Goal: Task Accomplishment & Management: Manage account settings

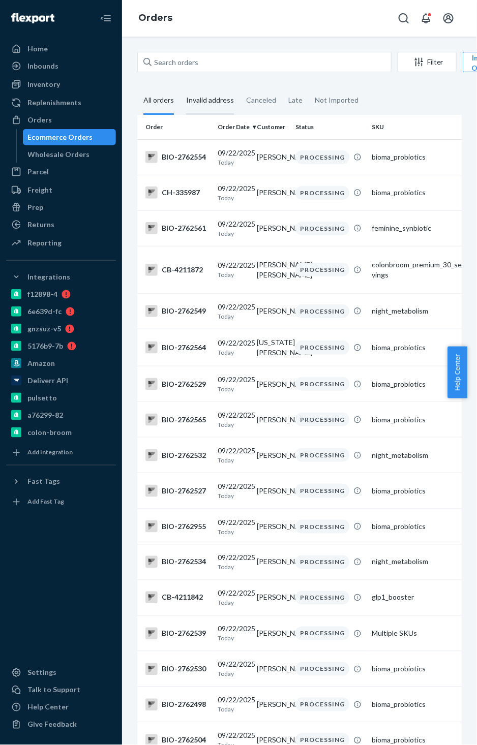
click at [212, 100] on div "Invalid address" at bounding box center [210, 101] width 48 height 28
click at [180, 87] on input "Invalid address" at bounding box center [180, 87] width 0 height 0
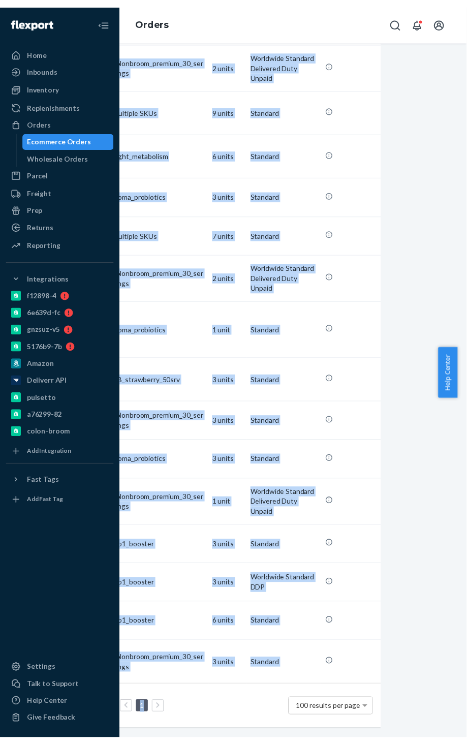
scroll to position [3341, 78]
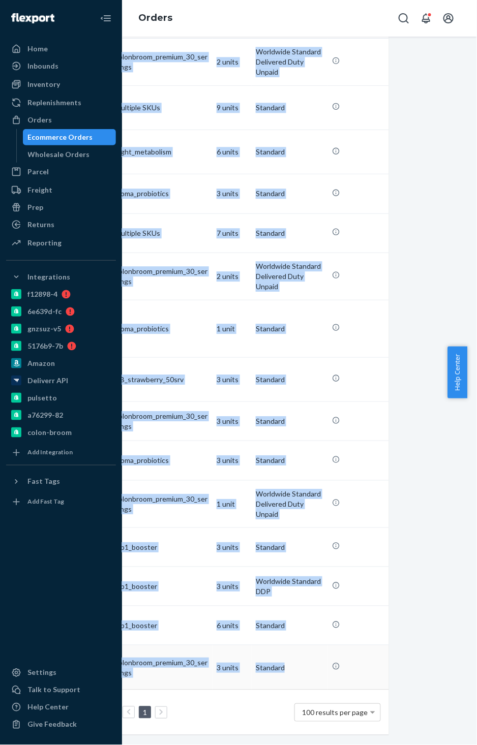
drag, startPoint x: 162, startPoint y: 160, endPoint x: 276, endPoint y: 661, distance: 513.7
copy tbody "BIO-2762483 09/22/2025 Today Barbara Layton INVALID ADDRESS bioma_probiotics 3 …"
drag, startPoint x: 101, startPoint y: 16, endPoint x: 89, endPoint y: 87, distance: 72.5
click at [101, 16] on icon "Close Navigation" at bounding box center [106, 18] width 12 height 12
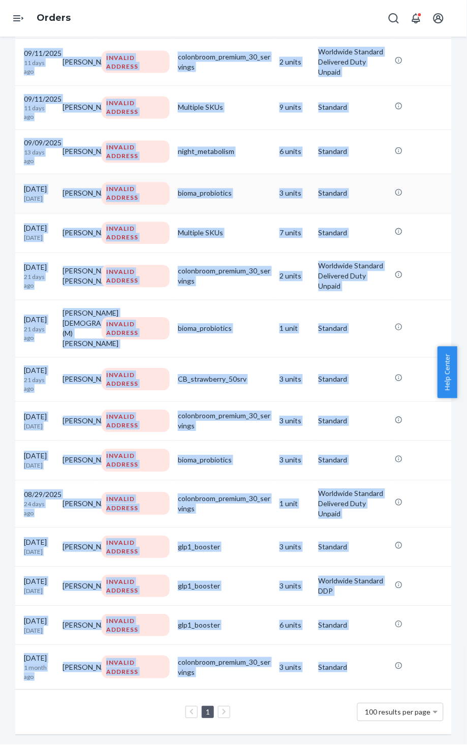
scroll to position [3331, 0]
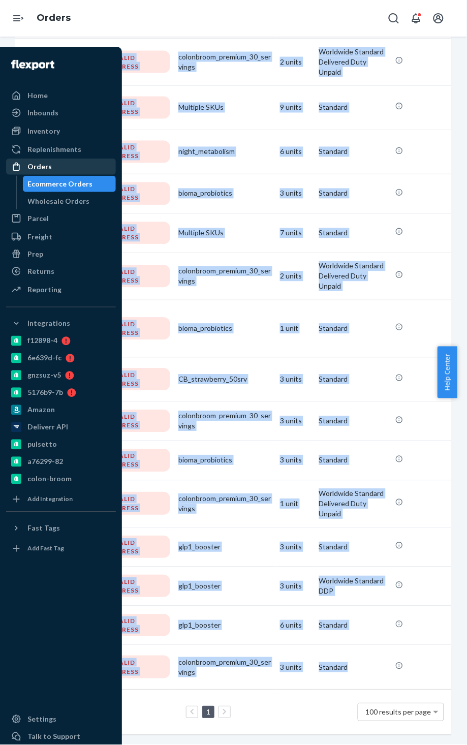
click at [52, 166] on div "Orders" at bounding box center [61, 167] width 108 height 14
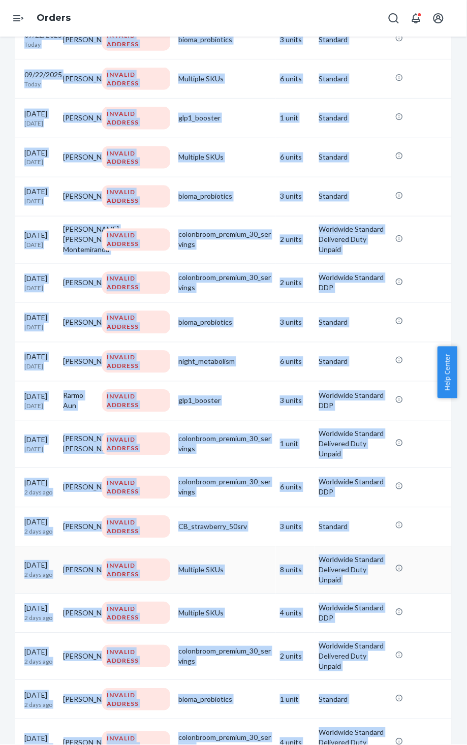
scroll to position [0, 0]
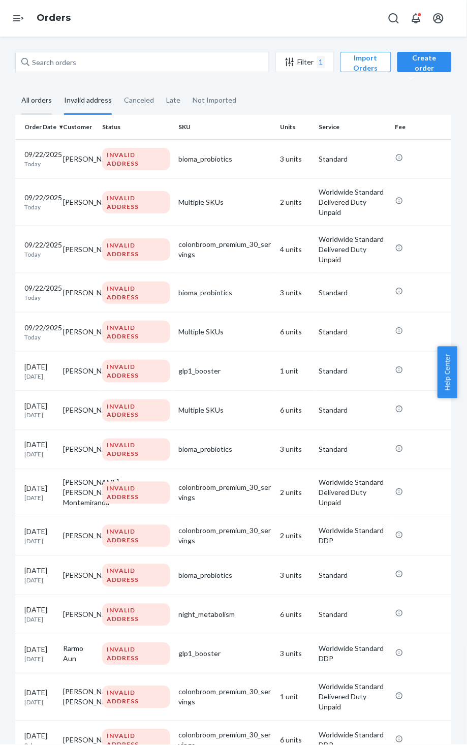
click at [35, 96] on div "All orders" at bounding box center [36, 101] width 30 height 28
click at [15, 87] on input "All orders" at bounding box center [15, 87] width 0 height 0
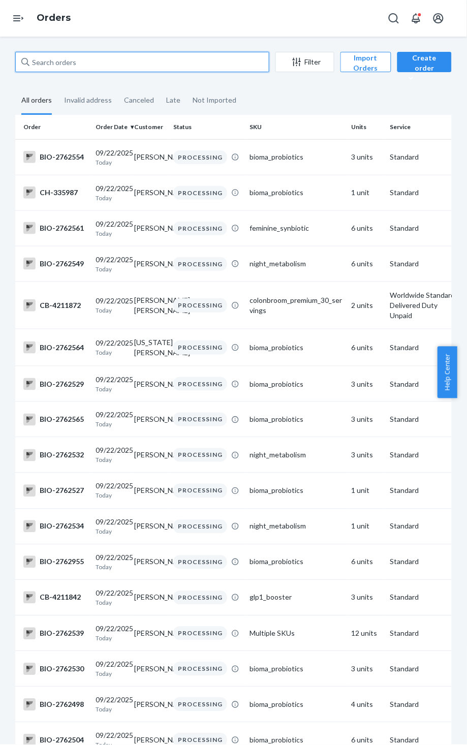
click at [42, 60] on input "text" at bounding box center [142, 62] width 254 height 20
paste input "BIO-2762483 CB-4211813 CB-4211806 BIO-2762316 BIO-2762284 CB-4211614"
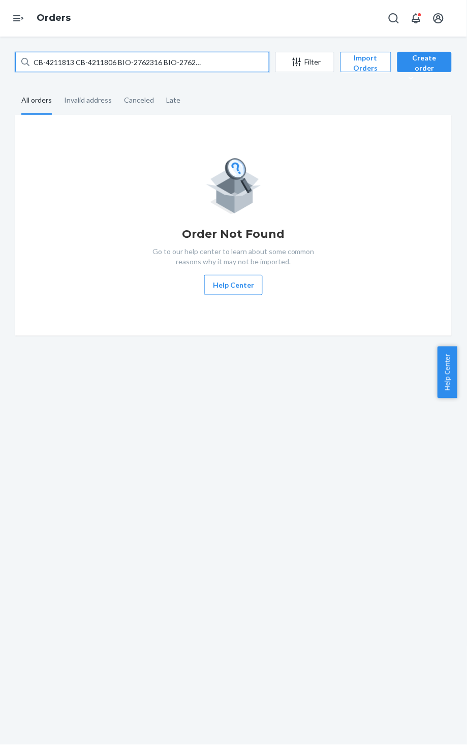
type input "BIO-2762483 CB-4211813 CB-4211806 BIO-2762316 BIO-2762284 CB-4211614"
click at [40, 98] on div "All orders" at bounding box center [36, 101] width 30 height 28
click at [15, 87] on input "All orders" at bounding box center [15, 87] width 0 height 0
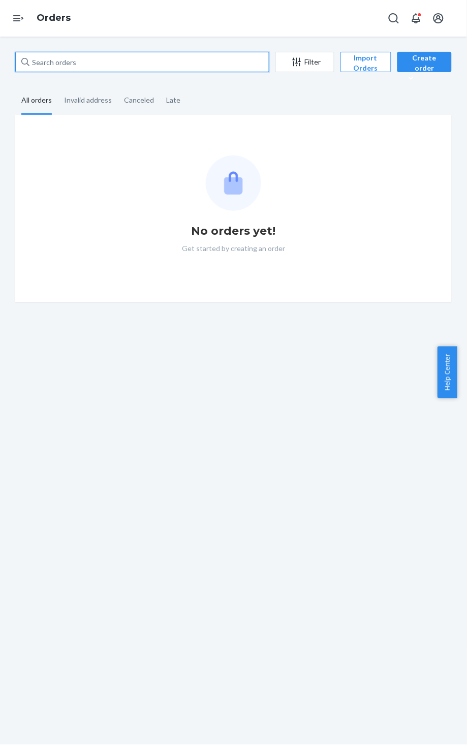
paste input "4211614"
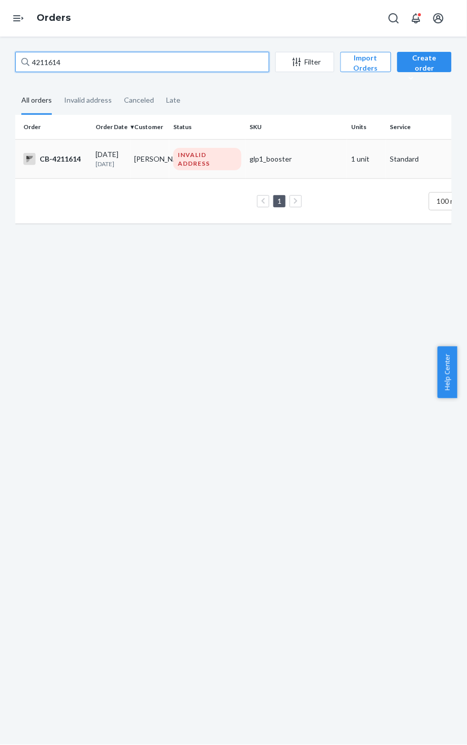
type input "4211614"
click at [61, 158] on div "CB-4211614" at bounding box center [55, 159] width 64 height 12
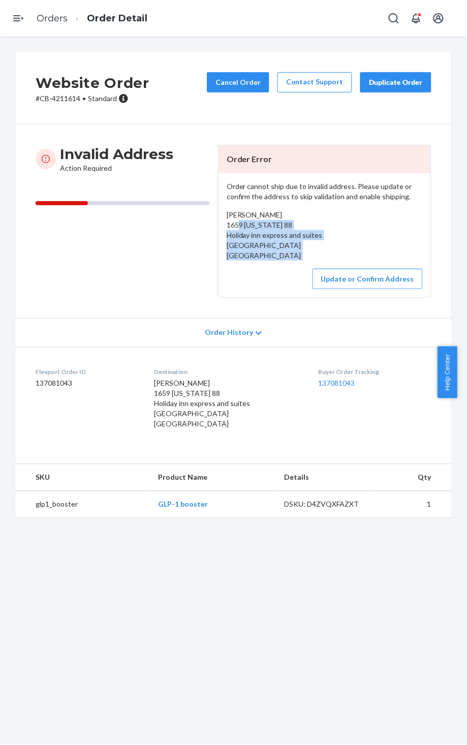
drag, startPoint x: 221, startPoint y: 228, endPoint x: 313, endPoint y: 262, distance: 97.4
click at [313, 262] on div "Order cannot ship due to invalid address. Please update or confirm the address …" at bounding box center [324, 235] width 212 height 124
copy div "1659 Nevada 88 Holiday inn express and suites Minden, NV 89423 US"
drag, startPoint x: 278, startPoint y: 214, endPoint x: 212, endPoint y: 214, distance: 66.6
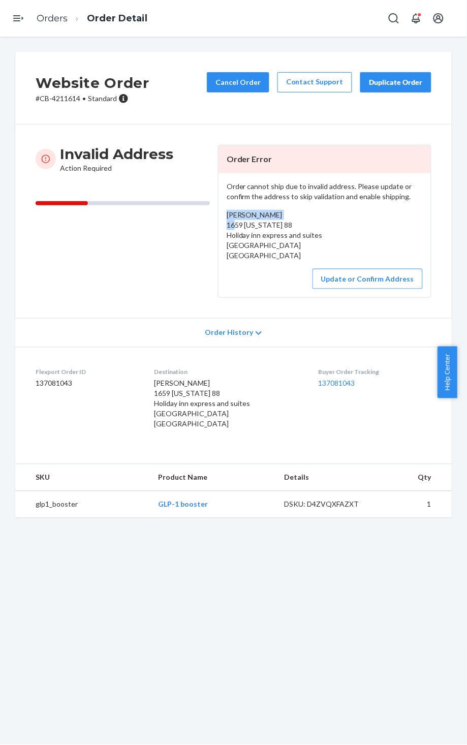
click at [212, 214] on div "Invalid Address Action Required Order Error Order cannot ship due to invalid ad…" at bounding box center [234, 221] width 396 height 153
copy span "[PERSON_NAME]"
drag, startPoint x: 224, startPoint y: 226, endPoint x: 284, endPoint y: 255, distance: 67.0
click at [284, 255] on div "Ariel Lineberger 1659 Nevada 88 Holiday inn express and suites Minden, NV 89423…" at bounding box center [325, 235] width 196 height 51
copy span "1659 Nevada 88 Holiday inn express and suites Minden, NV 89423 US"
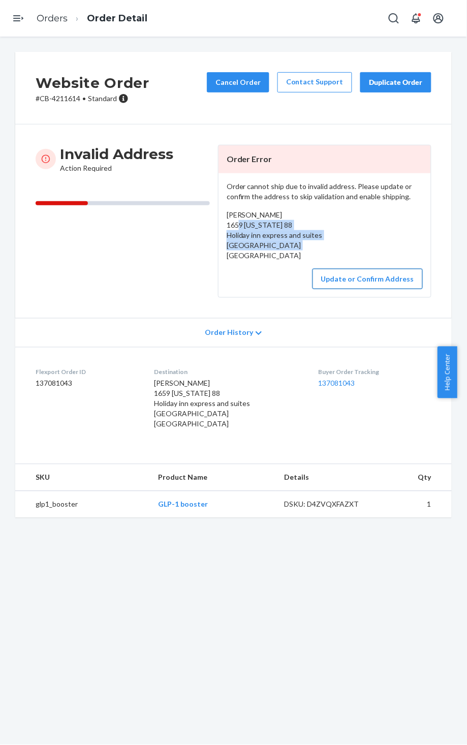
click at [345, 279] on button "Update or Confirm Address" at bounding box center [367, 279] width 110 height 20
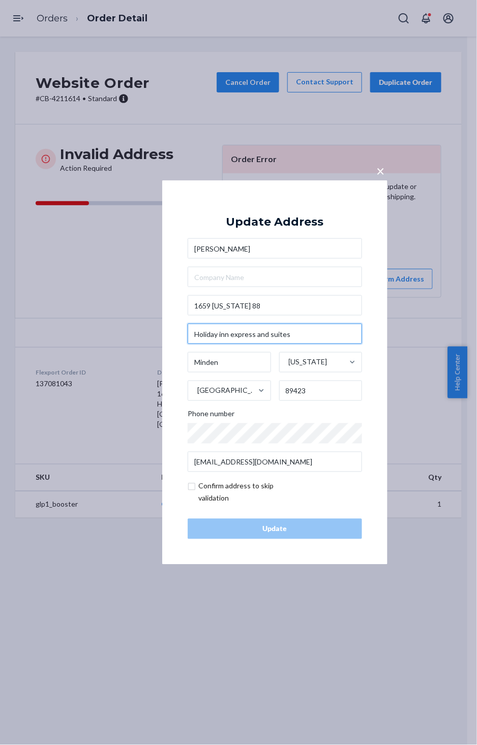
click at [223, 335] on input "Holiday inn express and suites" at bounding box center [274, 334] width 174 height 20
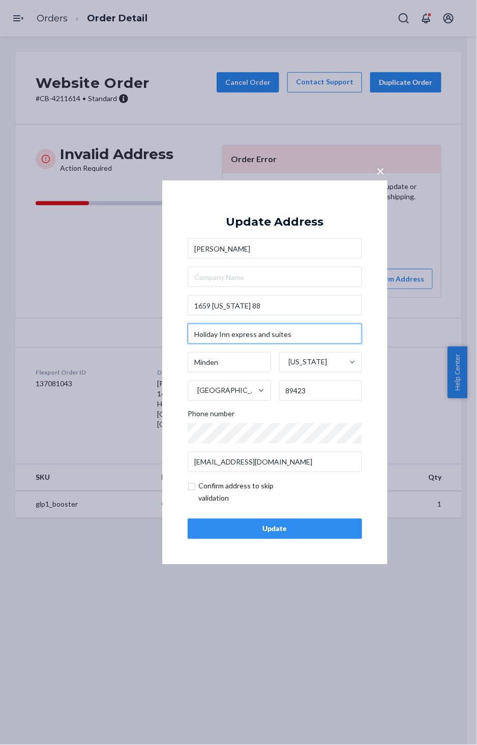
click at [236, 335] on input "Holiday Inn express and suites" at bounding box center [274, 334] width 174 height 20
click at [274, 334] on input "Holiday Inn Express and suites" at bounding box center [274, 334] width 174 height 20
type input "Holiday Inn Express and Suites"
click at [278, 529] on div "Update" at bounding box center [274, 529] width 157 height 10
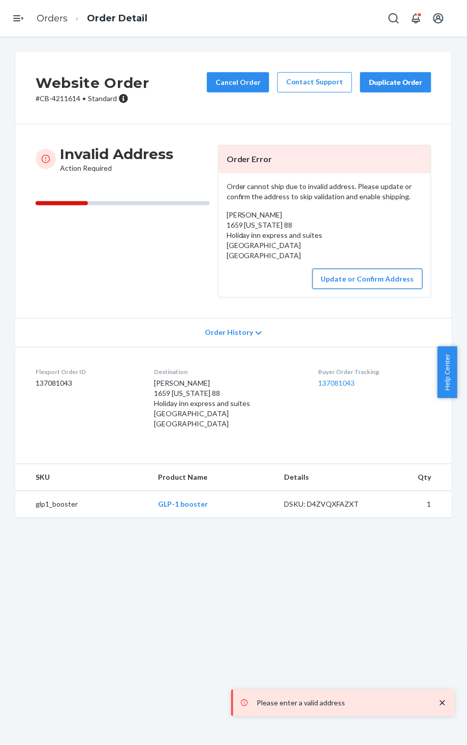
click at [333, 278] on button "Update or Confirm Address" at bounding box center [367, 279] width 110 height 20
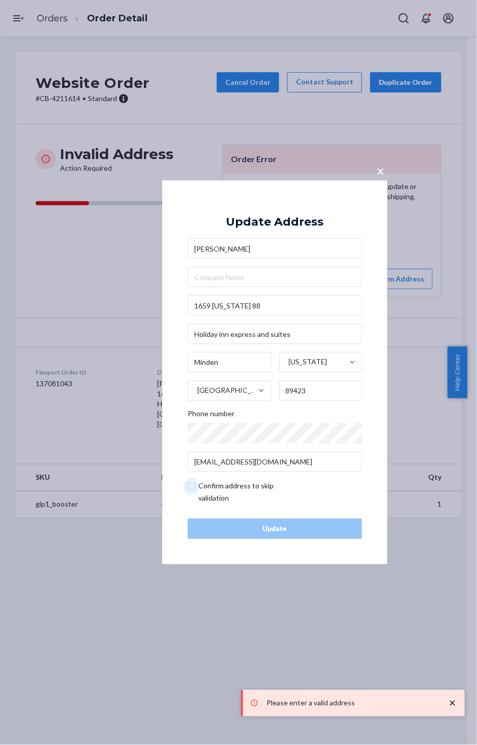
click at [192, 488] on input "checkbox" at bounding box center [246, 492] width 118 height 24
checkbox input "true"
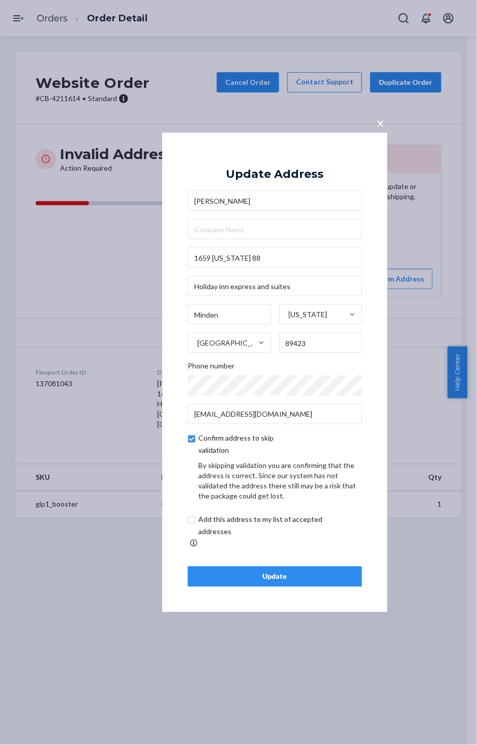
click at [193, 525] on input "checkbox" at bounding box center [271, 526] width 169 height 24
checkbox input "true"
click at [295, 574] on div "Update" at bounding box center [274, 577] width 157 height 10
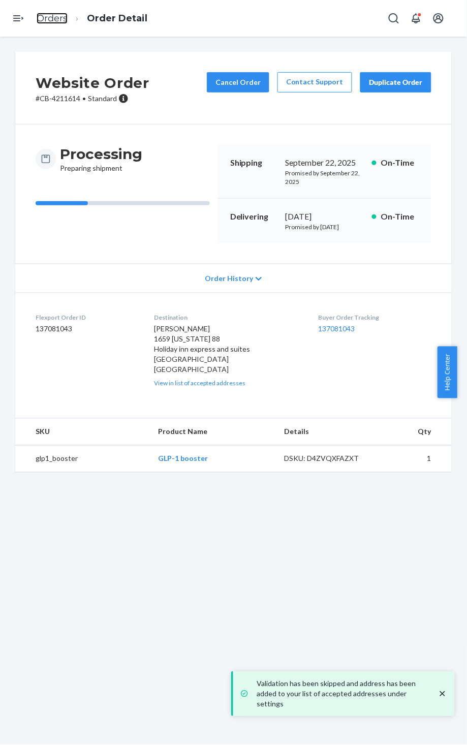
drag, startPoint x: 54, startPoint y: 15, endPoint x: 71, endPoint y: 45, distance: 33.9
click at [54, 15] on link "Orders" at bounding box center [52, 18] width 31 height 11
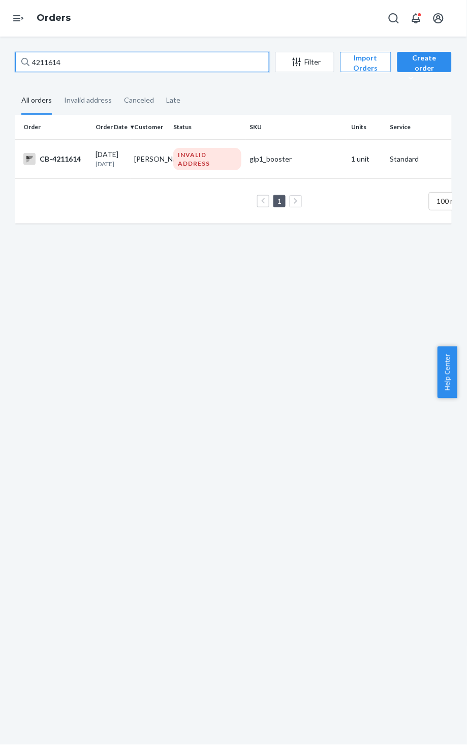
drag, startPoint x: 81, startPoint y: 62, endPoint x: 15, endPoint y: 73, distance: 66.5
click at [15, 73] on div "4211614 Filter Import Orders Create order Ecommerce order Removal order" at bounding box center [233, 63] width 436 height 23
paste input "276228"
type input "2762284"
click at [68, 159] on div "BIO-2762284" at bounding box center [55, 159] width 64 height 12
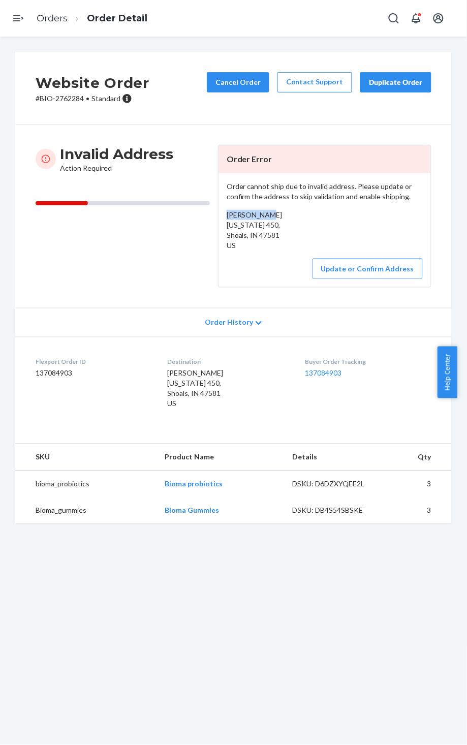
drag, startPoint x: 220, startPoint y: 214, endPoint x: 265, endPoint y: 214, distance: 44.7
click at [265, 214] on div "Order cannot ship due to invalid address. Please update or confirm the address …" at bounding box center [324, 230] width 212 height 114
click at [377, 269] on button "Update or Confirm Address" at bounding box center [367, 269] width 110 height 20
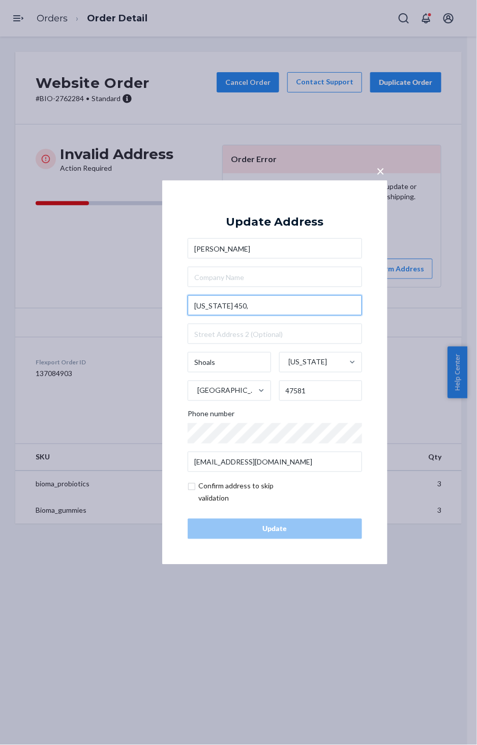
drag, startPoint x: 250, startPoint y: 305, endPoint x: 156, endPoint y: 322, distance: 95.0
click at [156, 322] on div "× Update Address Darla Knepp Indiana 450, Shoals Indiana United States 47581 Ph…" at bounding box center [238, 372] width 477 height 745
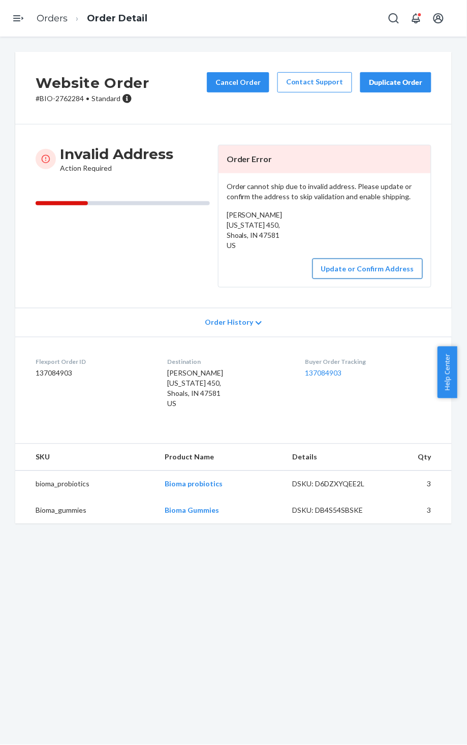
click at [341, 272] on button "Update or Confirm Address" at bounding box center [367, 269] width 110 height 20
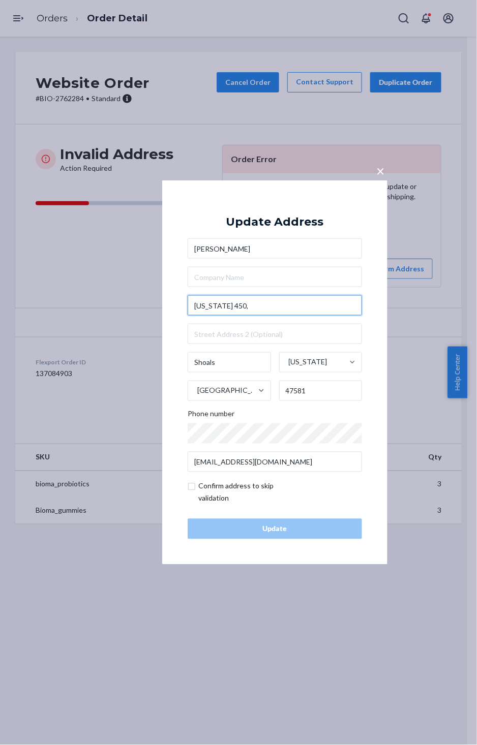
drag, startPoint x: 239, startPoint y: 309, endPoint x: 181, endPoint y: 313, distance: 58.1
click at [181, 313] on div "× Update Address Darla Knepp Indiana 450, Shoals Indiana United States 47581 Ph…" at bounding box center [274, 372] width 225 height 384
paste input "10248 IN-450"
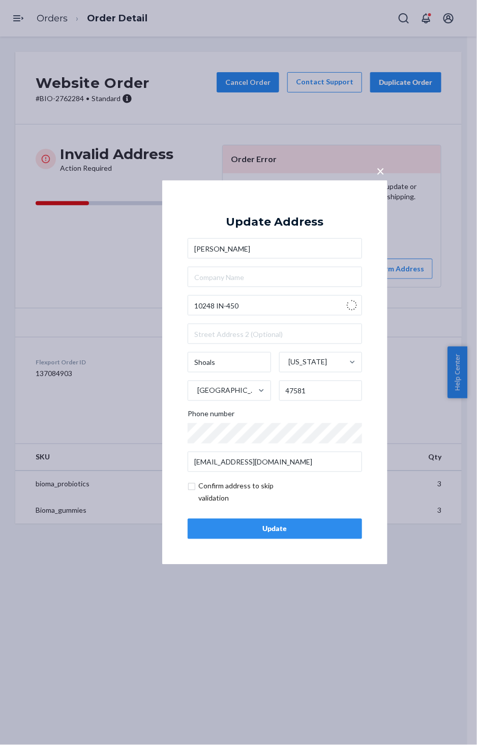
type input "10248 IN-450"
click at [284, 528] on div "Update" at bounding box center [274, 529] width 157 height 10
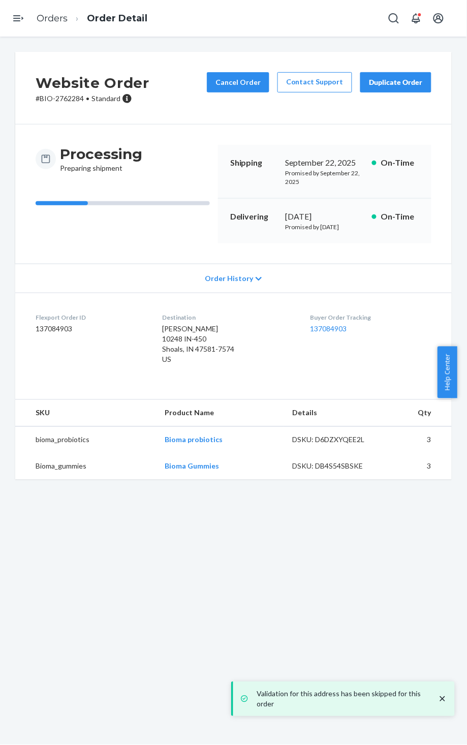
click at [61, 100] on p "# BIO-2762284 • Standard" at bounding box center [93, 98] width 114 height 10
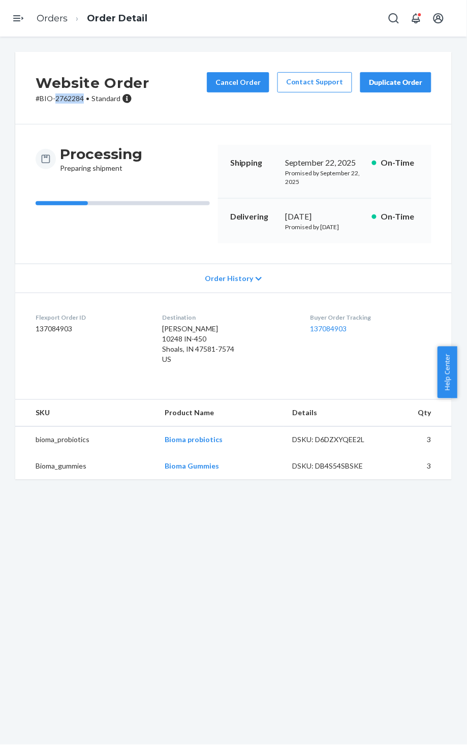
copy p "2762284"
click at [220, 347] on div "[PERSON_NAME] 10248 IN-450 Shoals, IN 47581-7574 US" at bounding box center [228, 344] width 132 height 41
drag, startPoint x: 207, startPoint y: 350, endPoint x: 154, endPoint y: 350, distance: 53.3
click at [154, 350] on dl "Flexport Order ID 137084903 Destination Darla Knepp 10248 IN-450 Shoals, IN 475…" at bounding box center [233, 341] width 436 height 97
copy span "10248 IN-450"
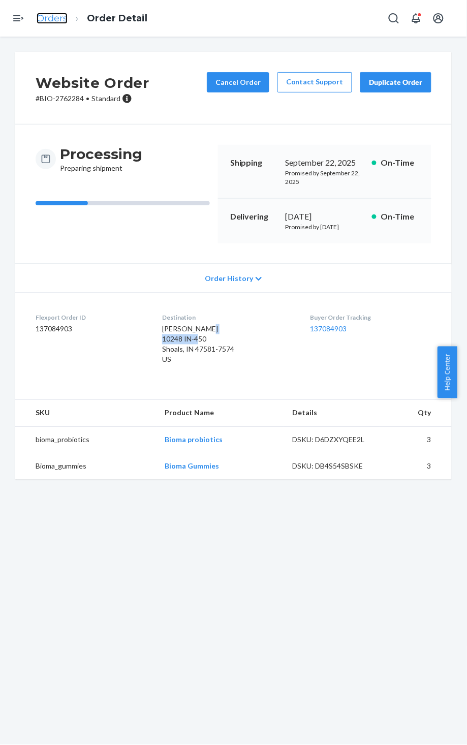
click at [47, 18] on link "Orders" at bounding box center [52, 18] width 31 height 11
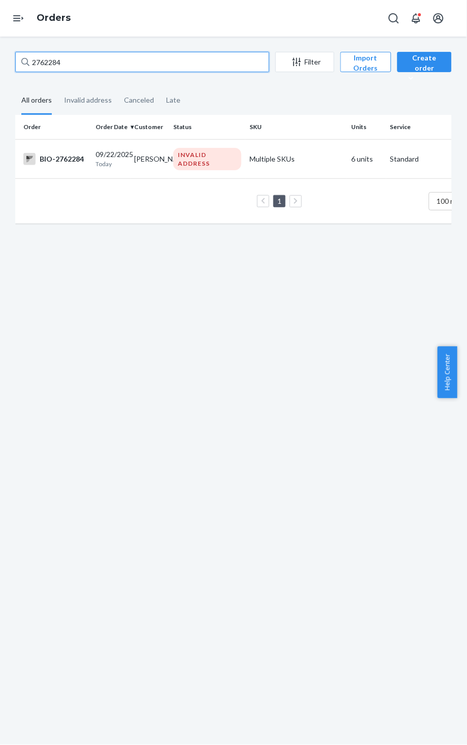
drag, startPoint x: 73, startPoint y: 68, endPoint x: 19, endPoint y: 73, distance: 53.6
click at [19, 73] on div "2762284 Filter Import Orders Create order Ecommerce order Removal order" at bounding box center [233, 63] width 436 height 23
paste input "316"
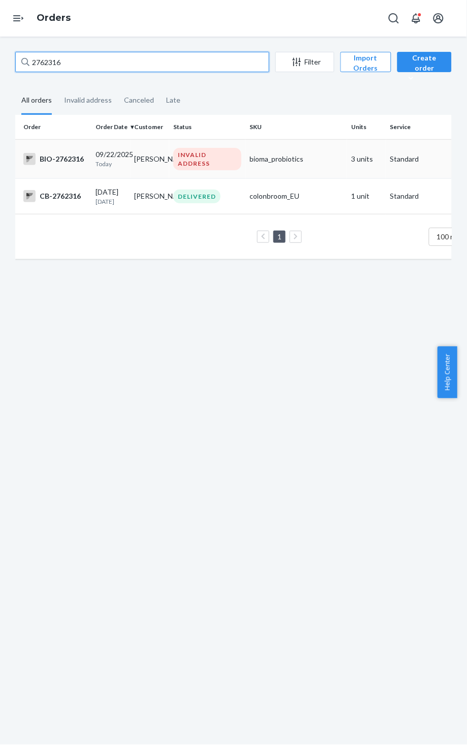
type input "2762316"
click at [62, 160] on div "BIO-2762316" at bounding box center [55, 159] width 64 height 12
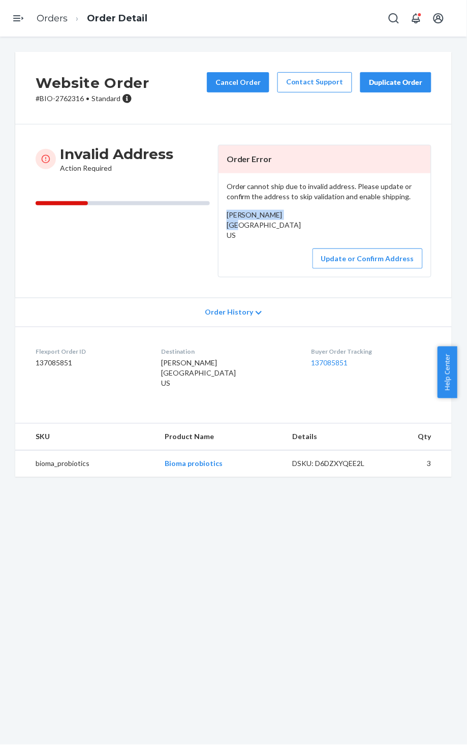
drag, startPoint x: 284, startPoint y: 215, endPoint x: 216, endPoint y: 214, distance: 68.1
click at [218, 214] on div "Order cannot ship due to invalid address. Please update or confirm the address …" at bounding box center [324, 225] width 212 height 104
copy span "[PERSON_NAME]"
drag, startPoint x: 220, startPoint y: 227, endPoint x: 272, endPoint y: 246, distance: 55.6
click at [272, 246] on div "Order cannot ship due to invalid address. Please update or confirm the address …" at bounding box center [324, 225] width 212 height 104
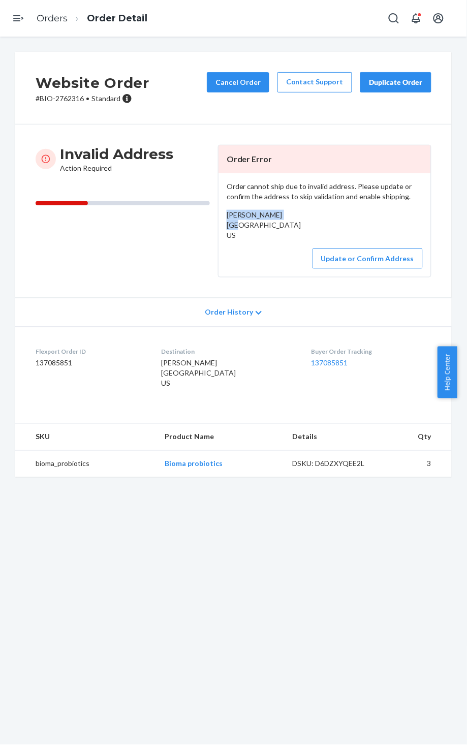
copy span "Nashua Street, Seabrook, NH 03874 US"
click at [65, 19] on link "Orders" at bounding box center [52, 18] width 31 height 11
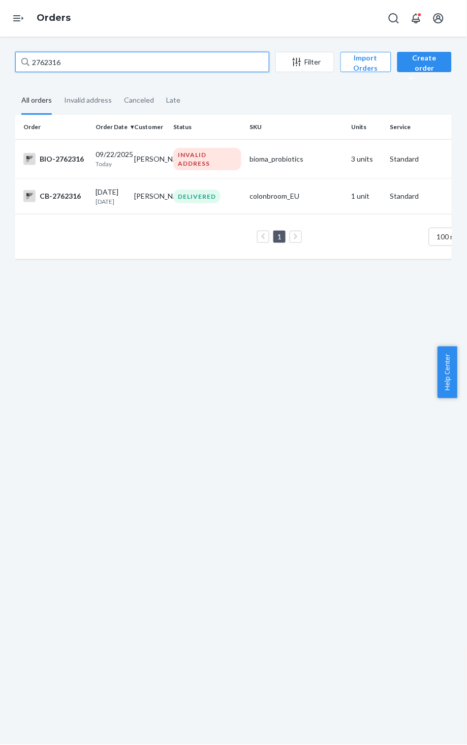
drag, startPoint x: 62, startPoint y: 60, endPoint x: 1, endPoint y: 60, distance: 61.5
click at [1, 60] on div "2762316 Filter Import Orders Create order Ecommerce order Removal order All ord…" at bounding box center [233, 391] width 467 height 708
paste input "421180"
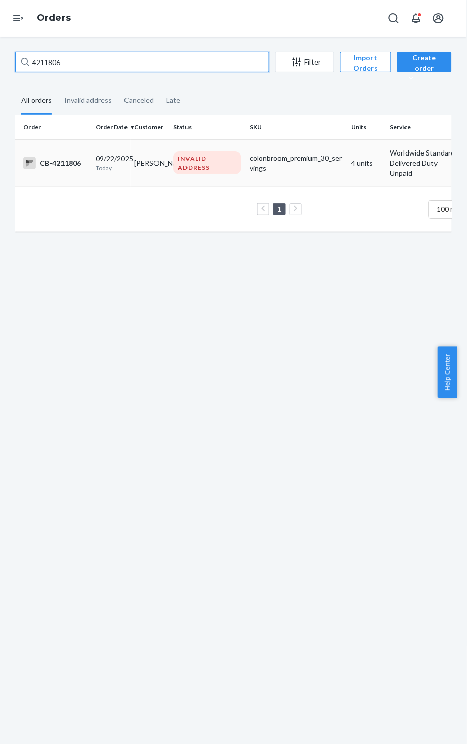
type input "4211806"
click at [67, 165] on div "CB-4211806" at bounding box center [55, 163] width 64 height 12
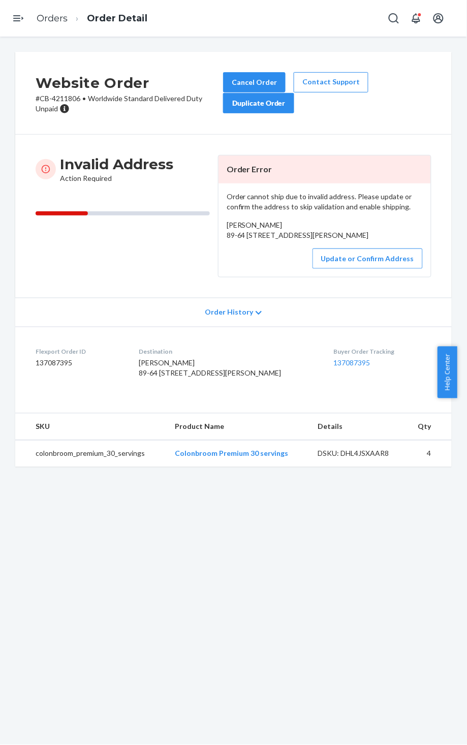
drag, startPoint x: 222, startPoint y: 234, endPoint x: 356, endPoint y: 267, distance: 137.6
click at [356, 240] on div "[PERSON_NAME] 89-64 [STREET_ADDRESS][PERSON_NAME]" at bounding box center [325, 230] width 196 height 20
copy span "89-64 Avenida Alberto Mendoza casa 69 Casa 69 Manizales, NaN 170003 CO"
click at [47, 14] on link "Orders" at bounding box center [52, 18] width 31 height 11
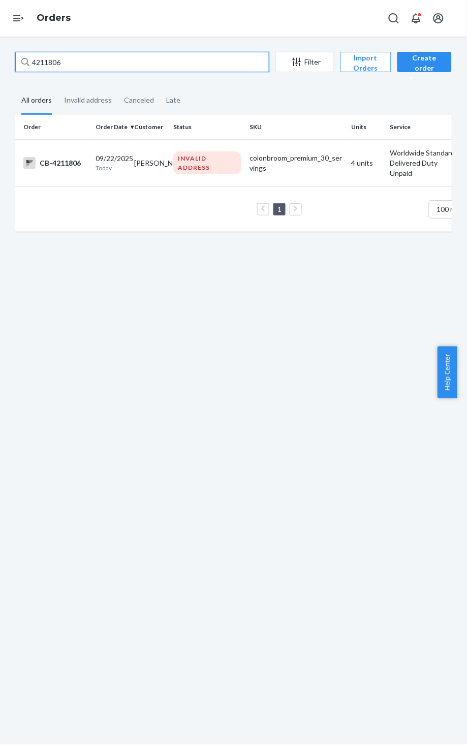
drag, startPoint x: 70, startPoint y: 64, endPoint x: 8, endPoint y: 68, distance: 62.6
click at [8, 68] on div "4211806 Filter Import Orders Create order Ecommerce order Removal order All ord…" at bounding box center [234, 147] width 452 height 190
paste input "13"
type input "4211813"
click at [66, 160] on div "CB-4211813" at bounding box center [55, 163] width 64 height 12
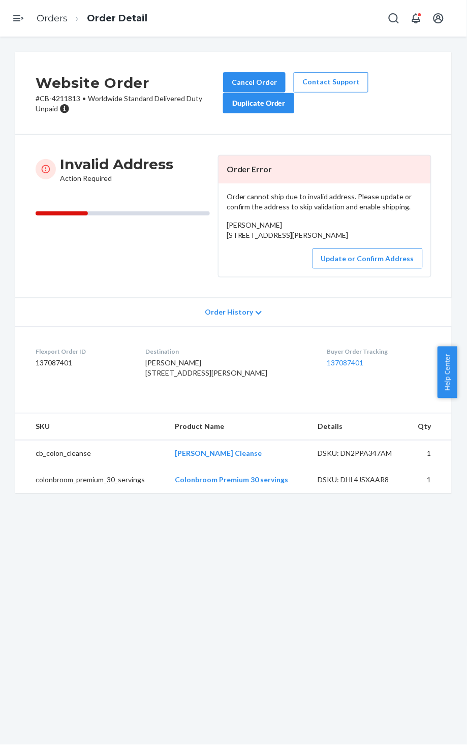
drag, startPoint x: 225, startPoint y: 235, endPoint x: 281, endPoint y: 258, distance: 61.0
click at [281, 240] on div "Cesar Franco Solis 328 Calle 1ᴬ Mérida, NaN 97120 MX" at bounding box center [325, 230] width 196 height 20
click at [300, 224] on div "Cesar Franco Solis 328 Calle 1ᴬ Mérida, NaN 97120 MX" at bounding box center [325, 230] width 196 height 20
drag, startPoint x: 277, startPoint y: 224, endPoint x: 218, endPoint y: 228, distance: 59.6
click at [218, 228] on div "Order cannot ship due to invalid address. Please update or confirm the address …" at bounding box center [324, 229] width 212 height 93
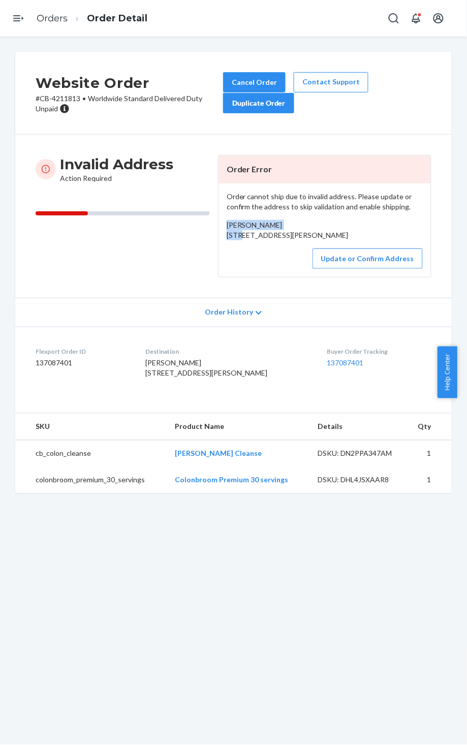
click at [318, 215] on div "Order cannot ship due to invalid address. Please update or confirm the address …" at bounding box center [324, 229] width 212 height 93
drag, startPoint x: 221, startPoint y: 238, endPoint x: 295, endPoint y: 264, distance: 77.6
click at [295, 264] on div "Order cannot ship due to invalid address. Please update or confirm the address …" at bounding box center [324, 229] width 212 height 93
drag, startPoint x: 47, startPoint y: 18, endPoint x: 96, endPoint y: 47, distance: 56.7
click at [47, 18] on link "Orders" at bounding box center [52, 18] width 31 height 11
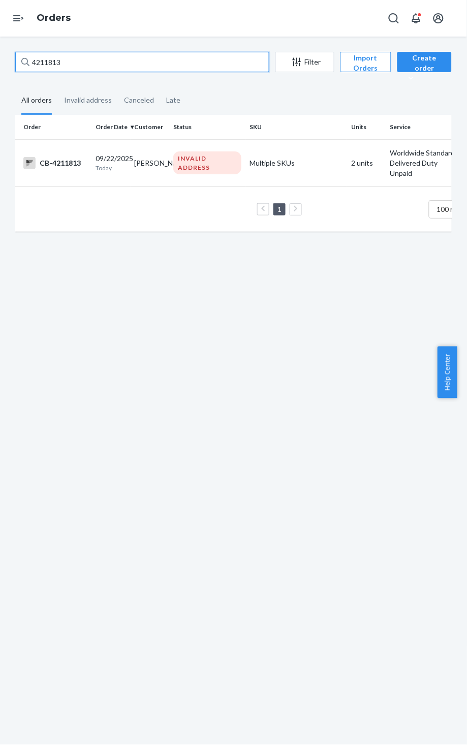
drag, startPoint x: 84, startPoint y: 65, endPoint x: -8, endPoint y: 70, distance: 92.1
click at [0, 70] on html "Home Inbounds Shipping Plans Problems Inventory Products Branded Packaging Repl…" at bounding box center [233, 372] width 467 height 745
click at [72, 161] on div "CB-4211813" at bounding box center [55, 163] width 64 height 12
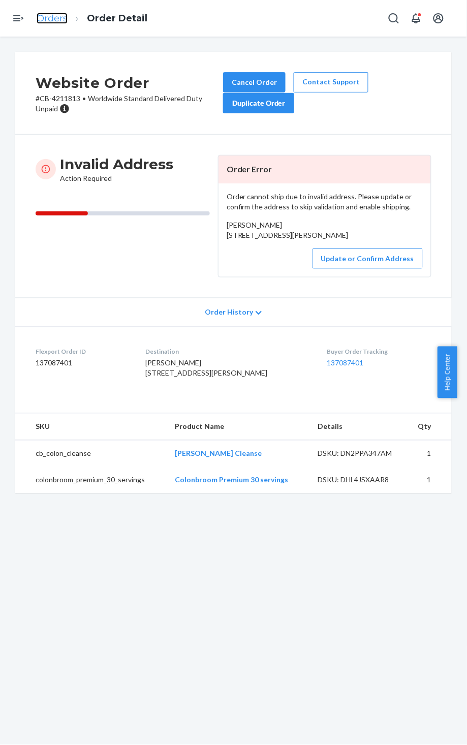
click at [66, 17] on link "Orders" at bounding box center [52, 18] width 31 height 11
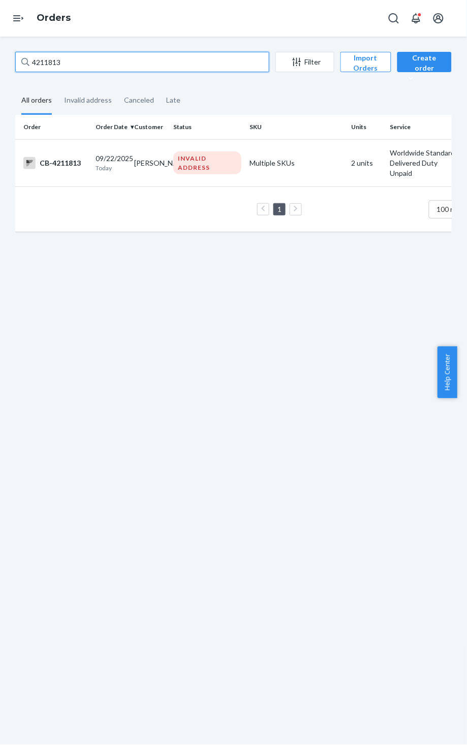
drag, startPoint x: 81, startPoint y: 61, endPoint x: 21, endPoint y: 67, distance: 60.7
click at [21, 67] on div "4211813" at bounding box center [142, 62] width 254 height 20
paste input "276248"
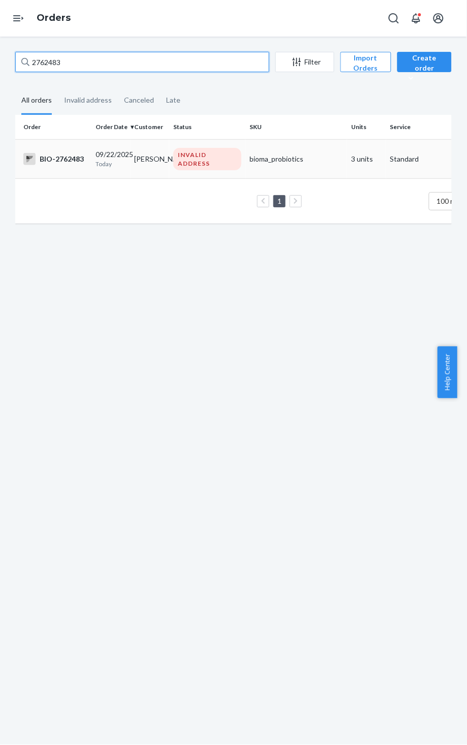
type input "2762483"
click at [69, 154] on div "BIO-2762483" at bounding box center [55, 159] width 64 height 12
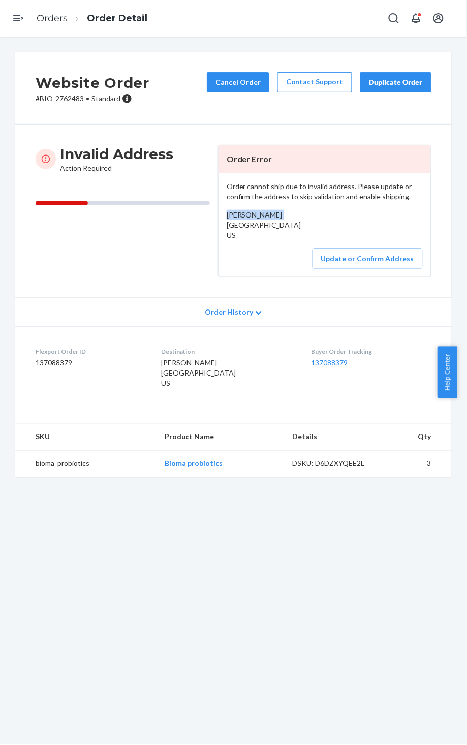
drag, startPoint x: 278, startPoint y: 216, endPoint x: 213, endPoint y: 219, distance: 65.1
click at [213, 219] on div "Invalid Address Action Required Order Error Order cannot ship due to invalid ad…" at bounding box center [234, 211] width 396 height 133
drag, startPoint x: 220, startPoint y: 228, endPoint x: 270, endPoint y: 249, distance: 54.6
click at [270, 249] on div "Order cannot ship due to invalid address. Please update or confirm the address …" at bounding box center [324, 225] width 212 height 104
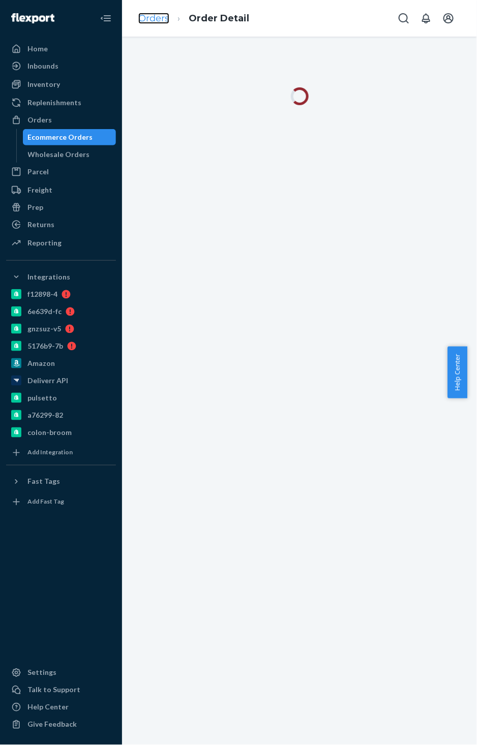
click at [152, 14] on link "Orders" at bounding box center [153, 18] width 31 height 11
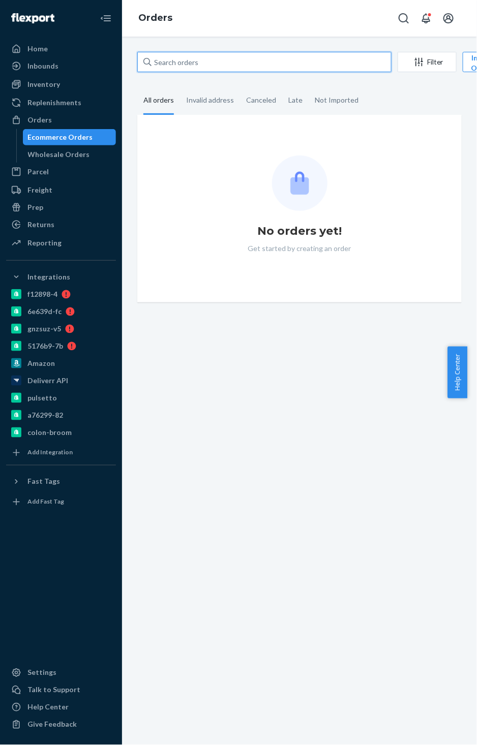
click at [153, 61] on input "text" at bounding box center [264, 62] width 254 height 20
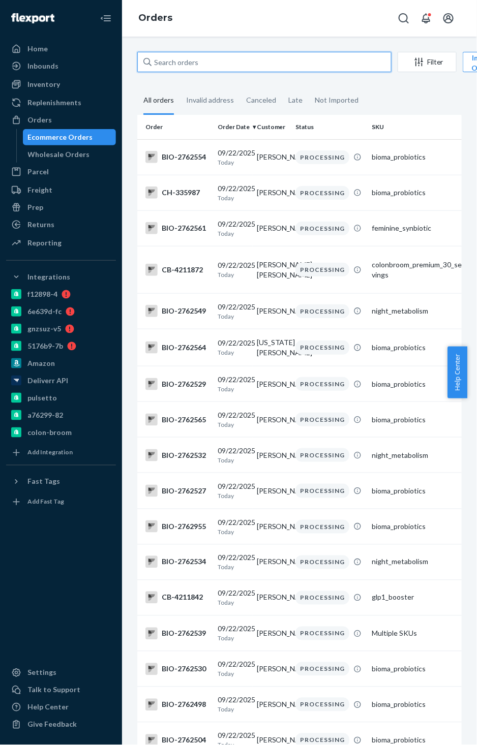
paste input "[PERSON_NAME]"
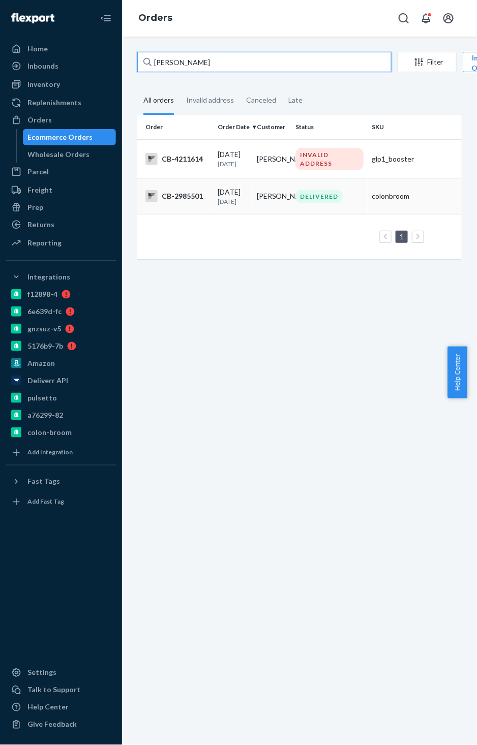
type input "[PERSON_NAME]"
click at [195, 202] on div "CB-2985501" at bounding box center [177, 196] width 64 height 12
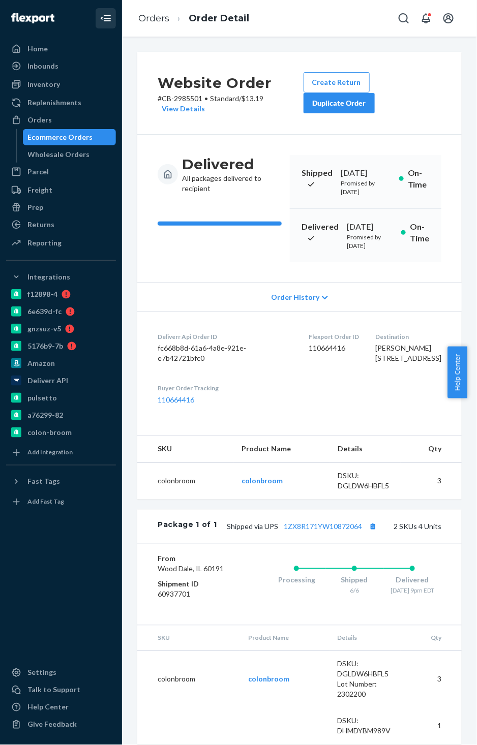
click at [100, 14] on icon "Close Navigation" at bounding box center [106, 18] width 12 height 12
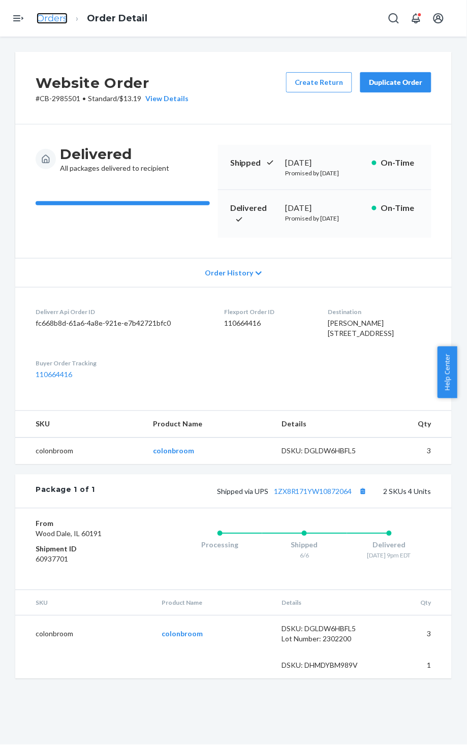
click at [47, 17] on link "Orders" at bounding box center [52, 18] width 31 height 11
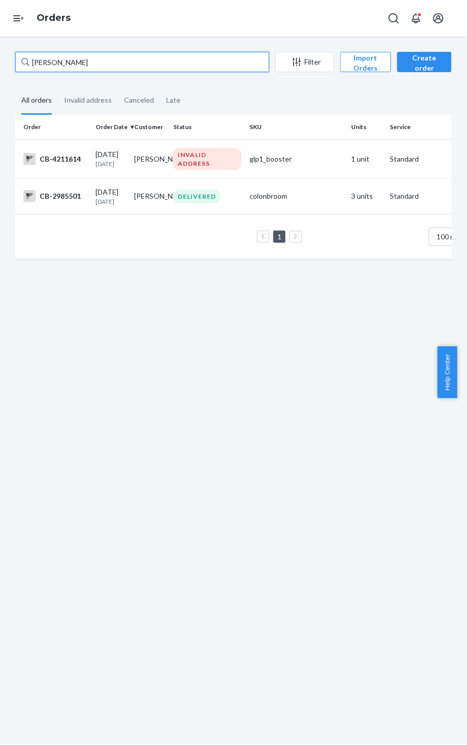
drag, startPoint x: 97, startPoint y: 64, endPoint x: 6, endPoint y: 64, distance: 90.4
click at [6, 64] on div "[PERSON_NAME] Filter Import Orders Create order Ecommerce order Removal order A…" at bounding box center [233, 391] width 467 height 708
paste input "[PERSON_NAME]"
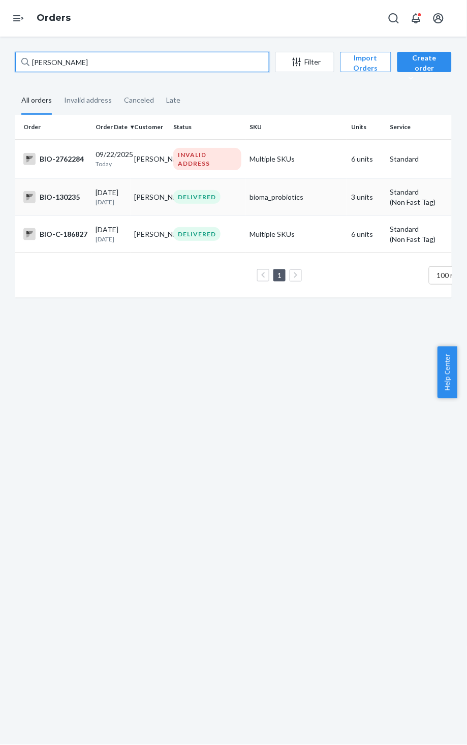
type input "[PERSON_NAME]"
click at [56, 200] on div "BIO-130235" at bounding box center [55, 197] width 64 height 12
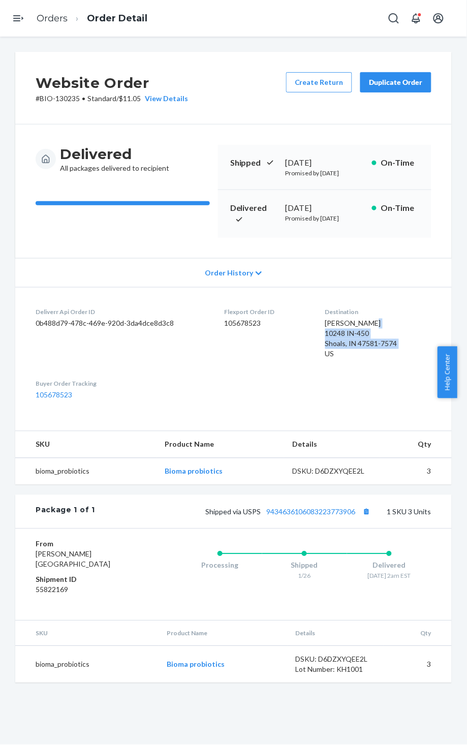
drag, startPoint x: 318, startPoint y: 350, endPoint x: 377, endPoint y: 377, distance: 65.2
click at [377, 377] on dl "Deliverr Api Order ID 0b488d79-478c-469e-920d-3da4dce8d3c8 Flexport Order ID 10…" at bounding box center [233, 354] width 436 height 134
copy span "10248 IN-450 Shoals, IN 47581-7574 US"
click at [56, 19] on link "Orders" at bounding box center [52, 18] width 31 height 11
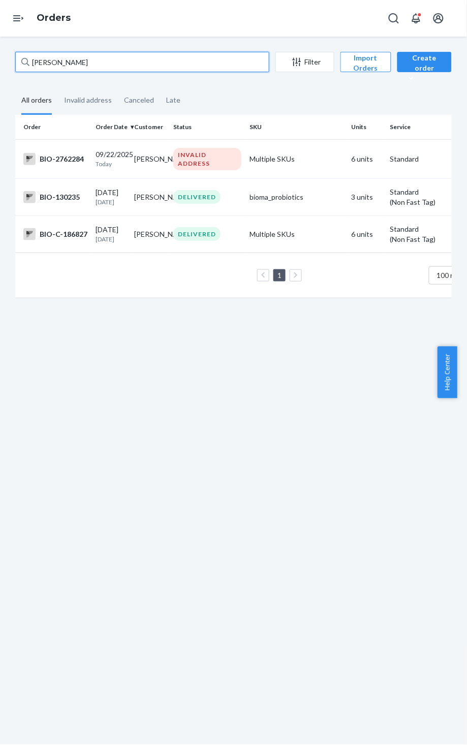
drag, startPoint x: 85, startPoint y: 67, endPoint x: 7, endPoint y: 74, distance: 78.6
click at [7, 74] on div "[PERSON_NAME] Filter Import Orders Create order Ecommerce order Removal order A…" at bounding box center [233, 391] width 467 height 708
paste input "[PERSON_NAME]"
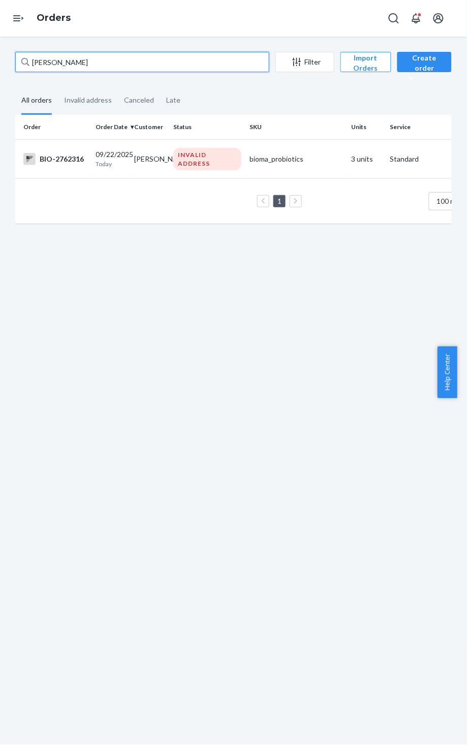
drag, startPoint x: 102, startPoint y: 62, endPoint x: 3, endPoint y: 58, distance: 99.7
click at [3, 58] on div "[PERSON_NAME] Filter Import Orders Create order Ecommerce order Removal order A…" at bounding box center [233, 391] width 467 height 708
paste input "4211806"
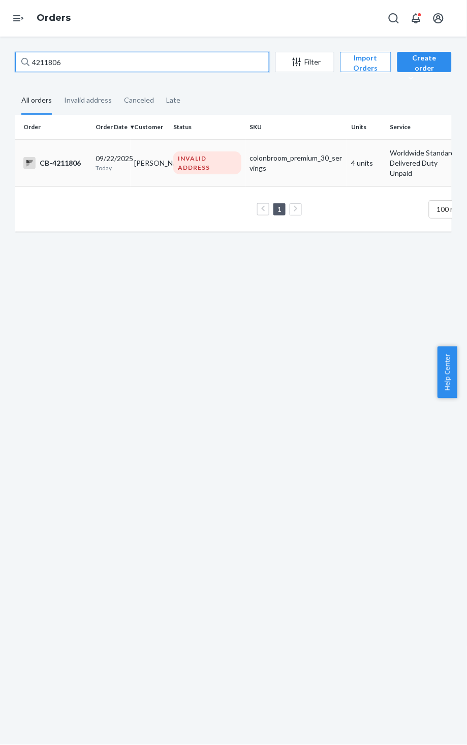
type input "4211806"
click at [64, 162] on div "CB-4211806" at bounding box center [55, 163] width 64 height 12
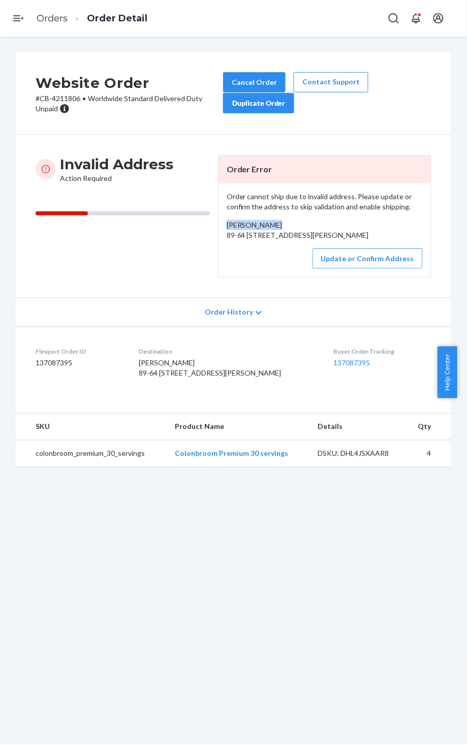
drag, startPoint x: 273, startPoint y: 224, endPoint x: 215, endPoint y: 217, distance: 58.8
click at [218, 217] on div "Order cannot ship due to invalid address. Please update or confirm the address …" at bounding box center [324, 229] width 212 height 93
copy span "[PERSON_NAME]"
click at [44, 22] on link "Orders" at bounding box center [52, 18] width 31 height 11
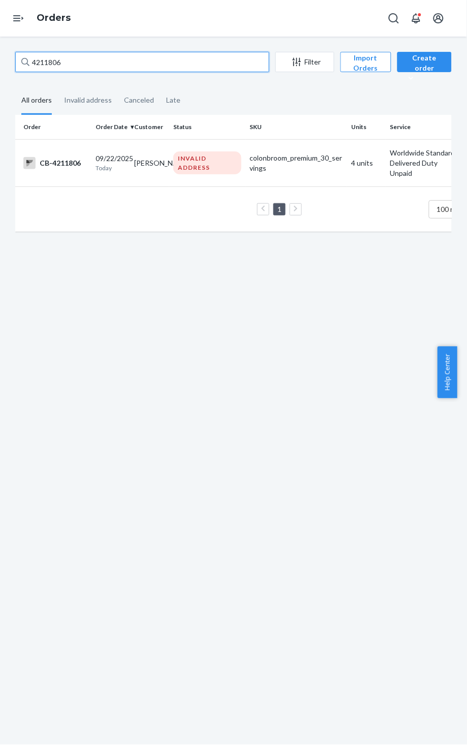
drag, startPoint x: 88, startPoint y: 64, endPoint x: 7, endPoint y: 68, distance: 81.4
click at [7, 68] on div "4211806 Filter Import Orders Create order Ecommerce order Removal order All ord…" at bounding box center [233, 391] width 467 height 708
paste input "[PERSON_NAME]"
drag, startPoint x: 89, startPoint y: 64, endPoint x: 17, endPoint y: 70, distance: 71.8
click at [17, 70] on input "[PERSON_NAME]" at bounding box center [142, 62] width 254 height 20
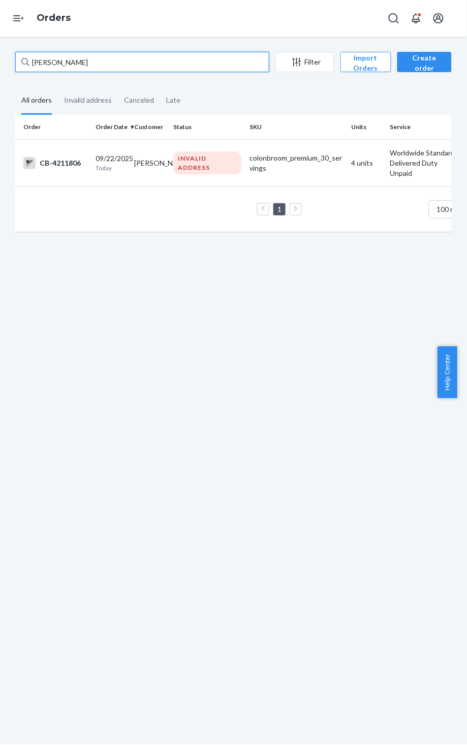
paste input "[PERSON_NAME]"
drag, startPoint x: 97, startPoint y: 63, endPoint x: 8, endPoint y: 64, distance: 88.4
click at [8, 64] on div "[PERSON_NAME] Filter Import Orders Create order Ecommerce order Removal order A…" at bounding box center [234, 147] width 452 height 190
paste input "[PERSON_NAME]"
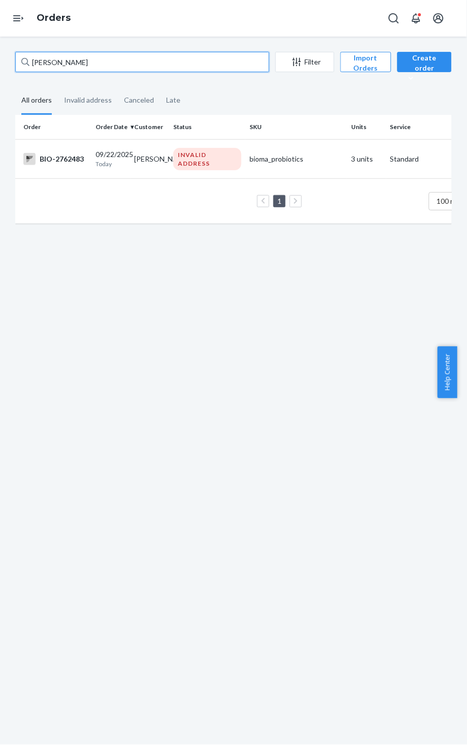
type input "[PERSON_NAME]"
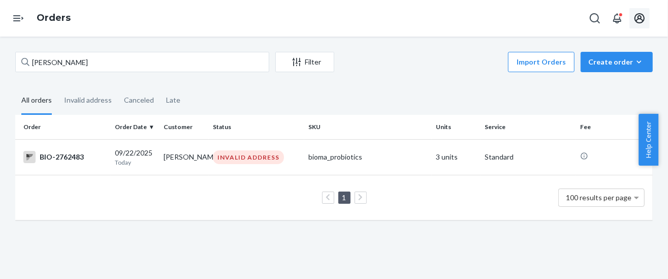
click at [466, 18] on icon "Open account menu" at bounding box center [639, 18] width 12 height 12
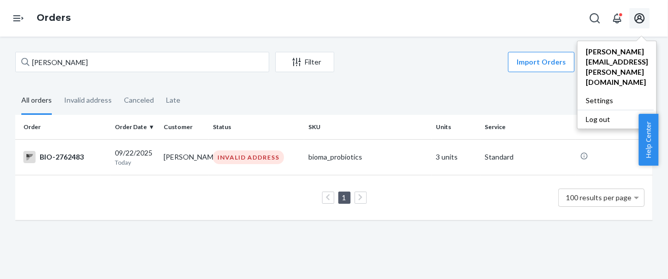
click at [466, 110] on div "Log out" at bounding box center [616, 119] width 76 height 19
